Goal: Check status: Check status

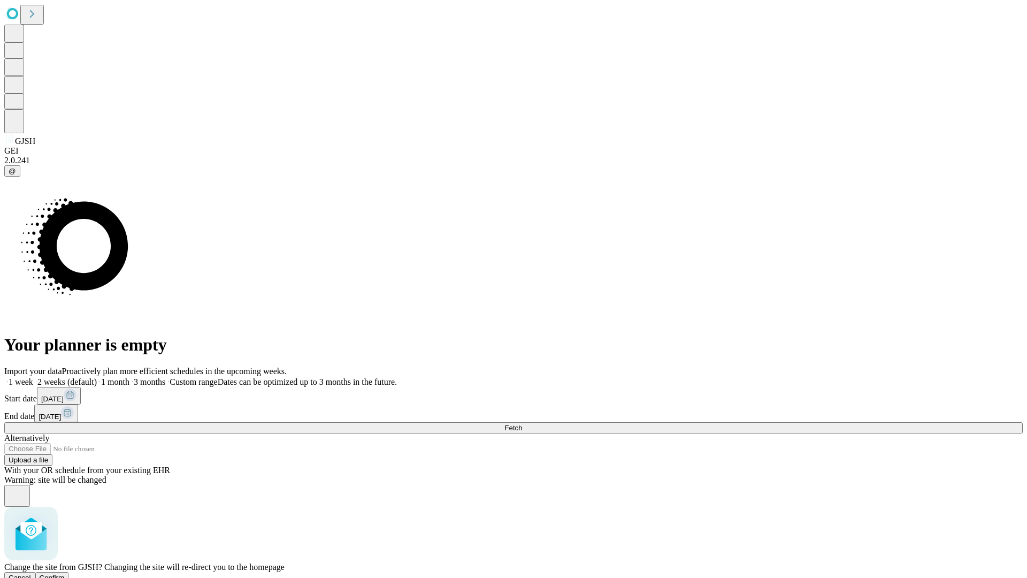
click at [65, 573] on span "Confirm" at bounding box center [52, 577] width 25 height 8
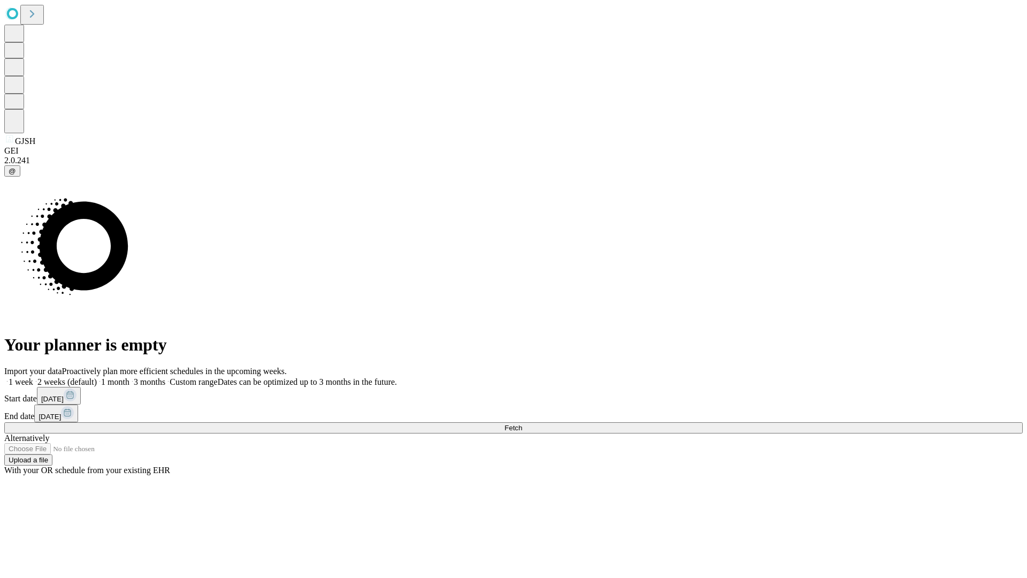
click at [33, 377] on label "1 week" at bounding box center [18, 381] width 29 height 9
click at [522, 424] on span "Fetch" at bounding box center [513, 428] width 18 height 8
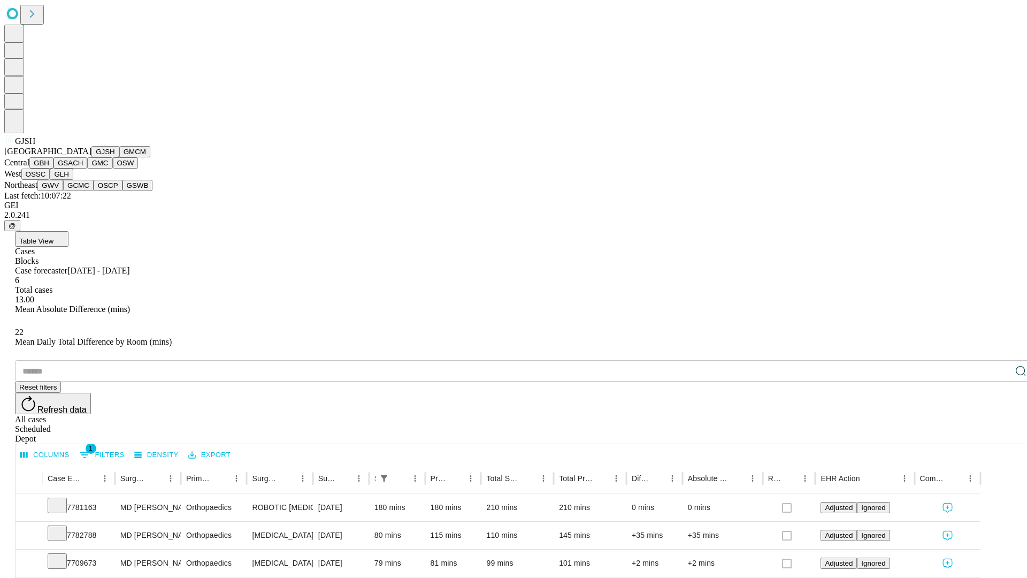
click at [119, 157] on button "GMCM" at bounding box center [134, 151] width 31 height 11
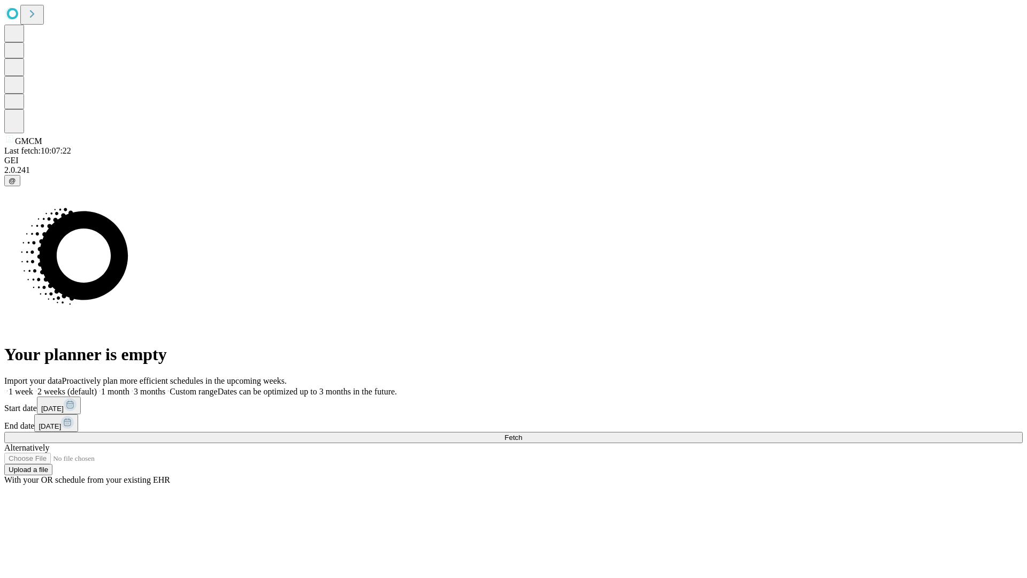
click at [33, 387] on label "1 week" at bounding box center [18, 391] width 29 height 9
click at [522, 433] on span "Fetch" at bounding box center [513, 437] width 18 height 8
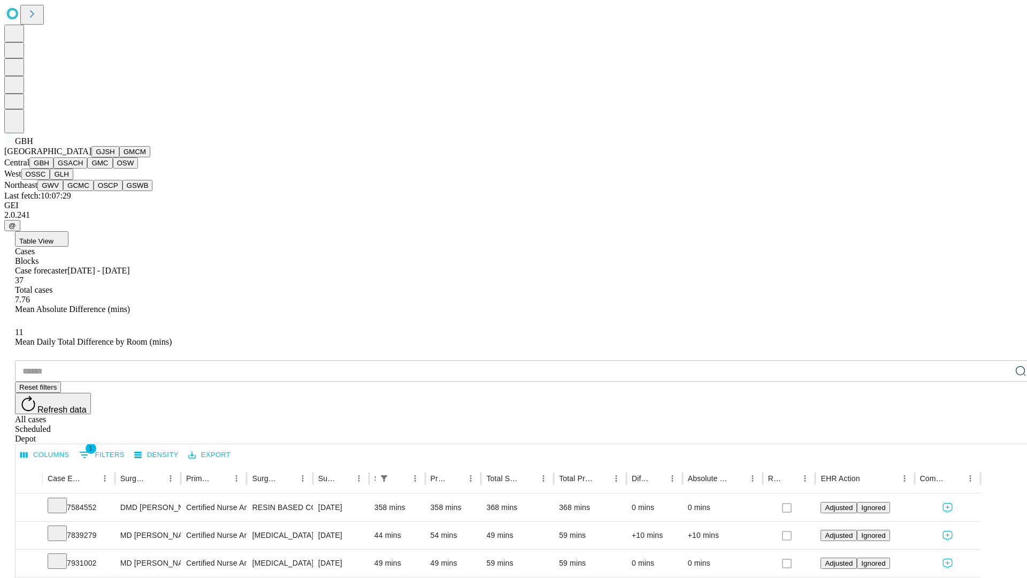
click at [83, 168] on button "GSACH" at bounding box center [70, 162] width 34 height 11
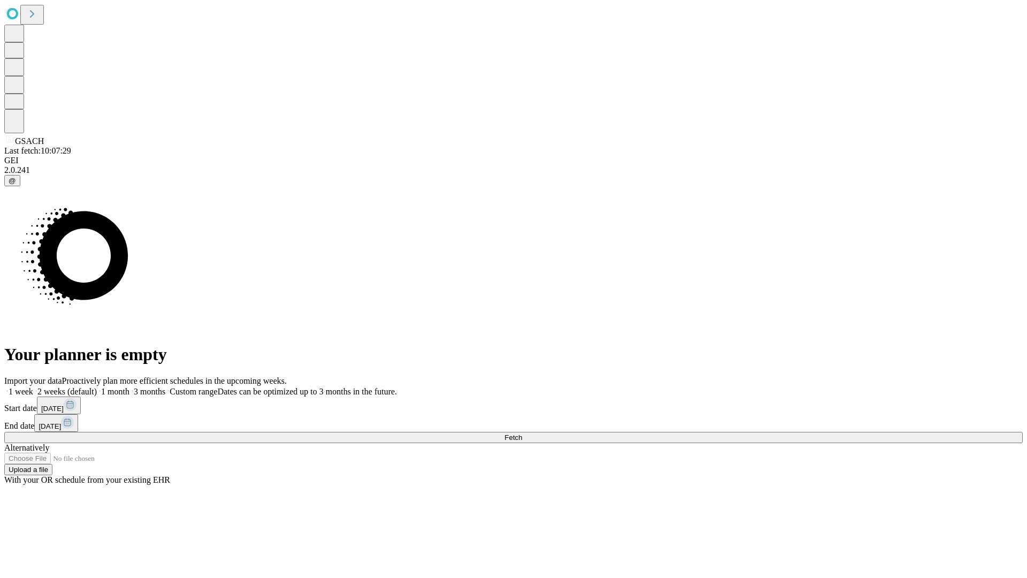
click at [33, 387] on label "1 week" at bounding box center [18, 391] width 29 height 9
click at [522, 433] on span "Fetch" at bounding box center [513, 437] width 18 height 8
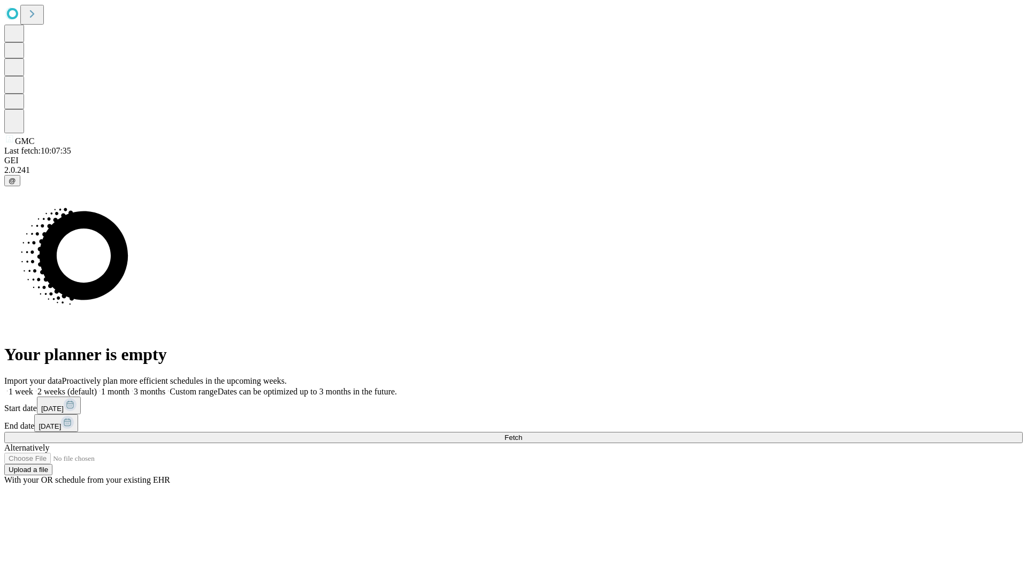
click at [33, 387] on label "1 week" at bounding box center [18, 391] width 29 height 9
click at [522, 433] on span "Fetch" at bounding box center [513, 437] width 18 height 8
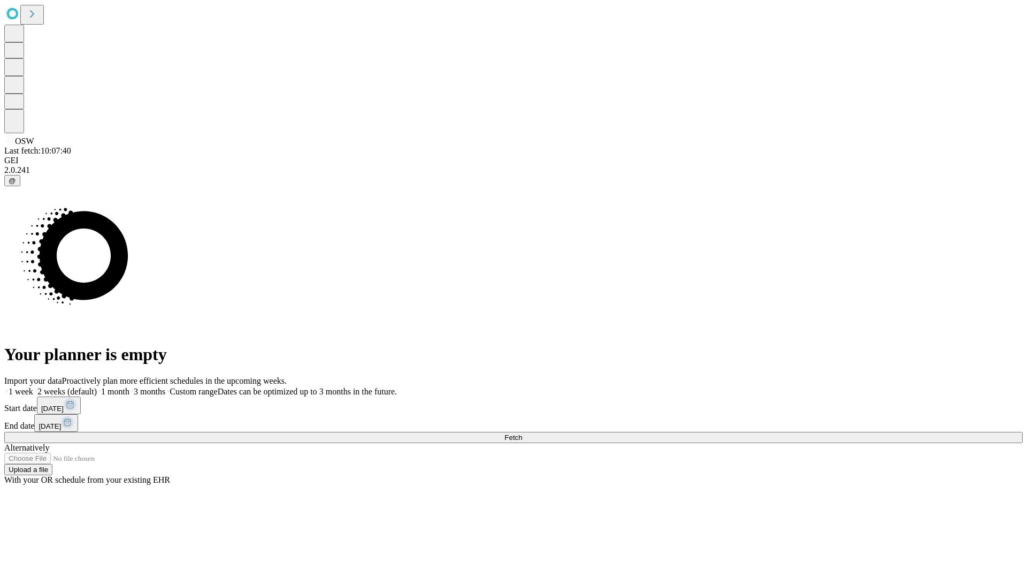
click at [33, 387] on label "1 week" at bounding box center [18, 391] width 29 height 9
click at [522, 433] on span "Fetch" at bounding box center [513, 437] width 18 height 8
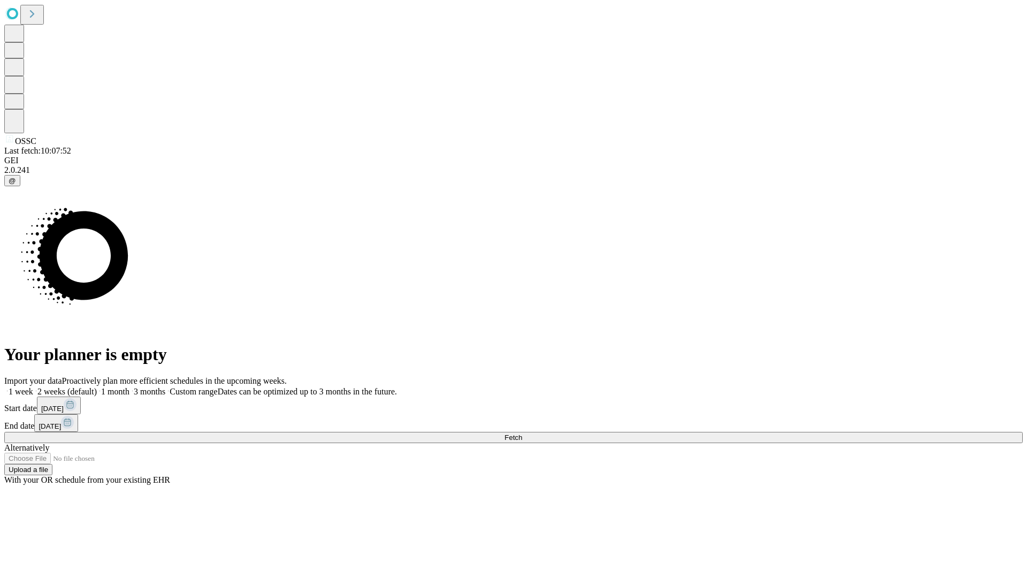
click at [33, 387] on label "1 week" at bounding box center [18, 391] width 29 height 9
click at [522, 433] on span "Fetch" at bounding box center [513, 437] width 18 height 8
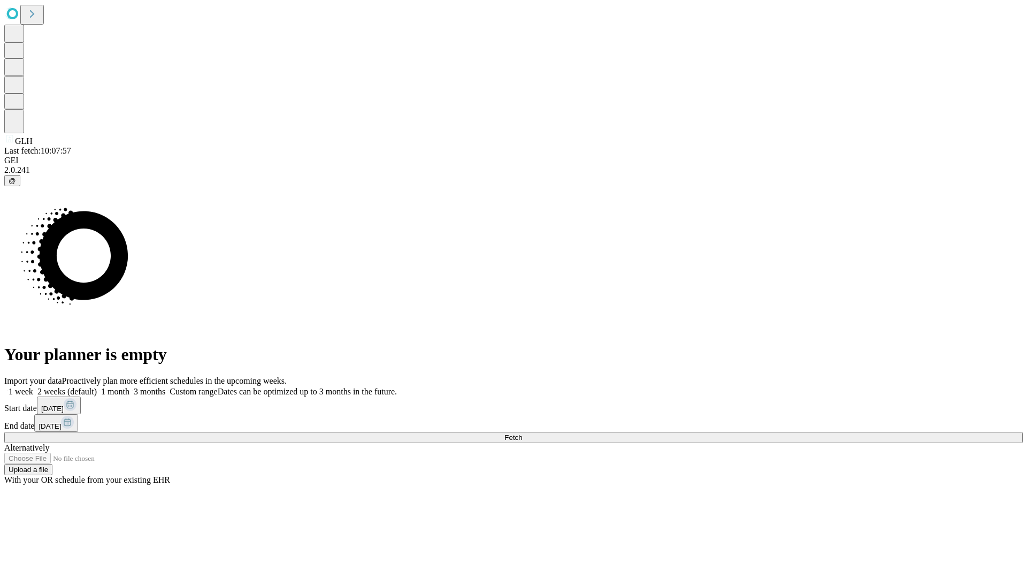
click at [33, 387] on label "1 week" at bounding box center [18, 391] width 29 height 9
click at [522, 433] on span "Fetch" at bounding box center [513, 437] width 18 height 8
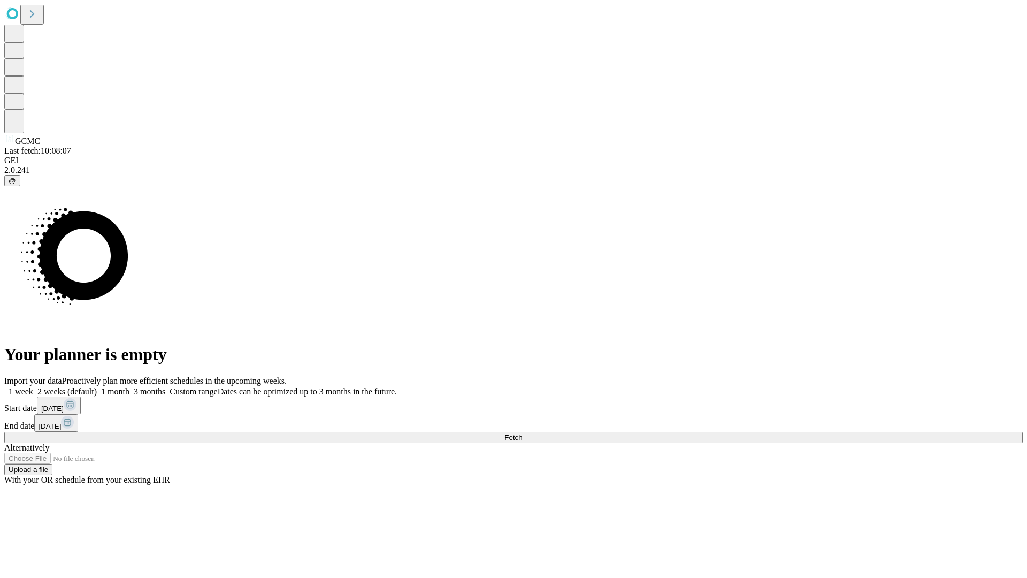
click at [33, 387] on label "1 week" at bounding box center [18, 391] width 29 height 9
click at [522, 433] on span "Fetch" at bounding box center [513, 437] width 18 height 8
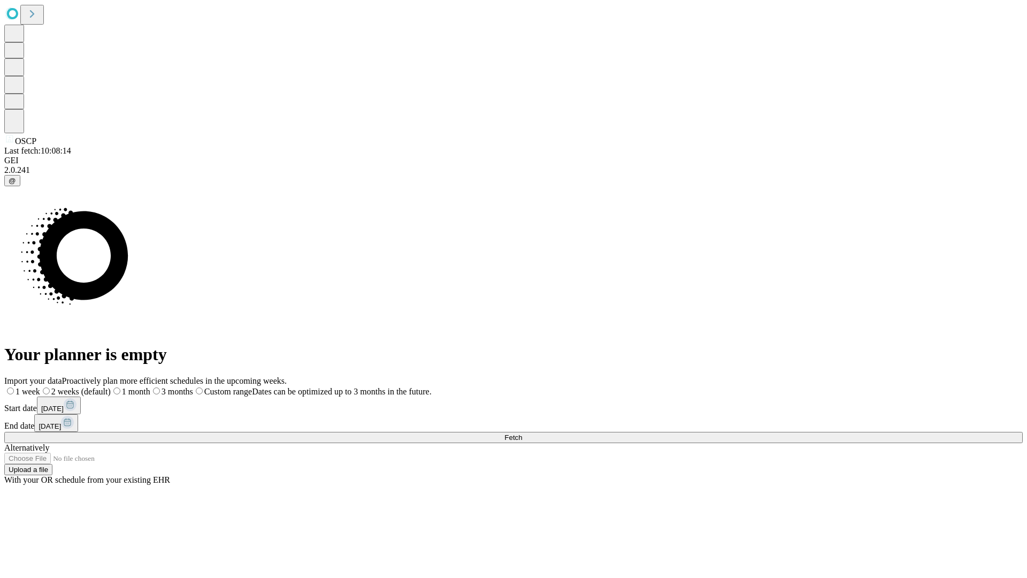
click at [522, 433] on span "Fetch" at bounding box center [513, 437] width 18 height 8
